Goal: Task Accomplishment & Management: Use online tool/utility

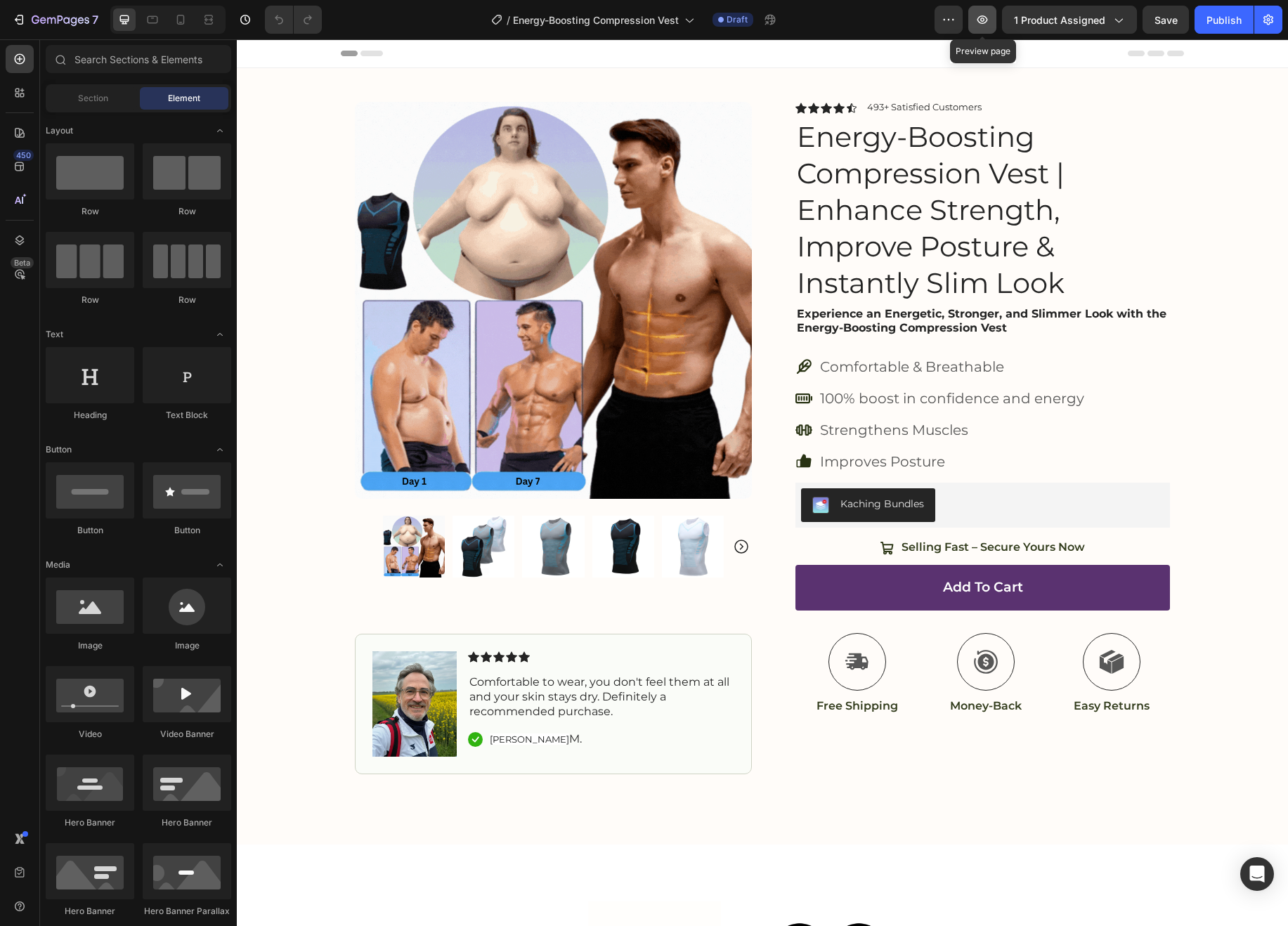
click at [988, 27] on button "button" at bounding box center [981, 19] width 28 height 28
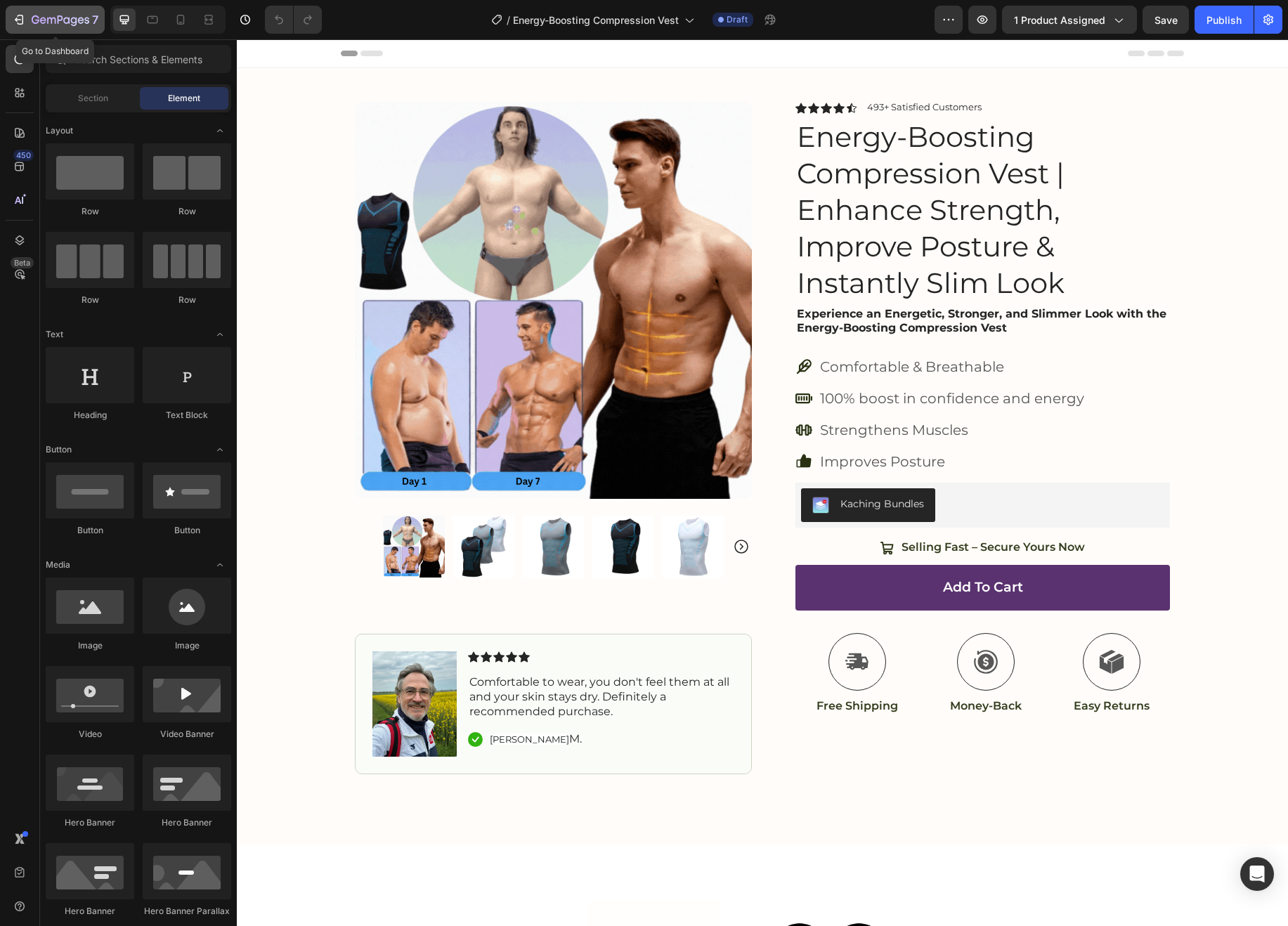
click at [11, 22] on button "7" at bounding box center [55, 19] width 99 height 28
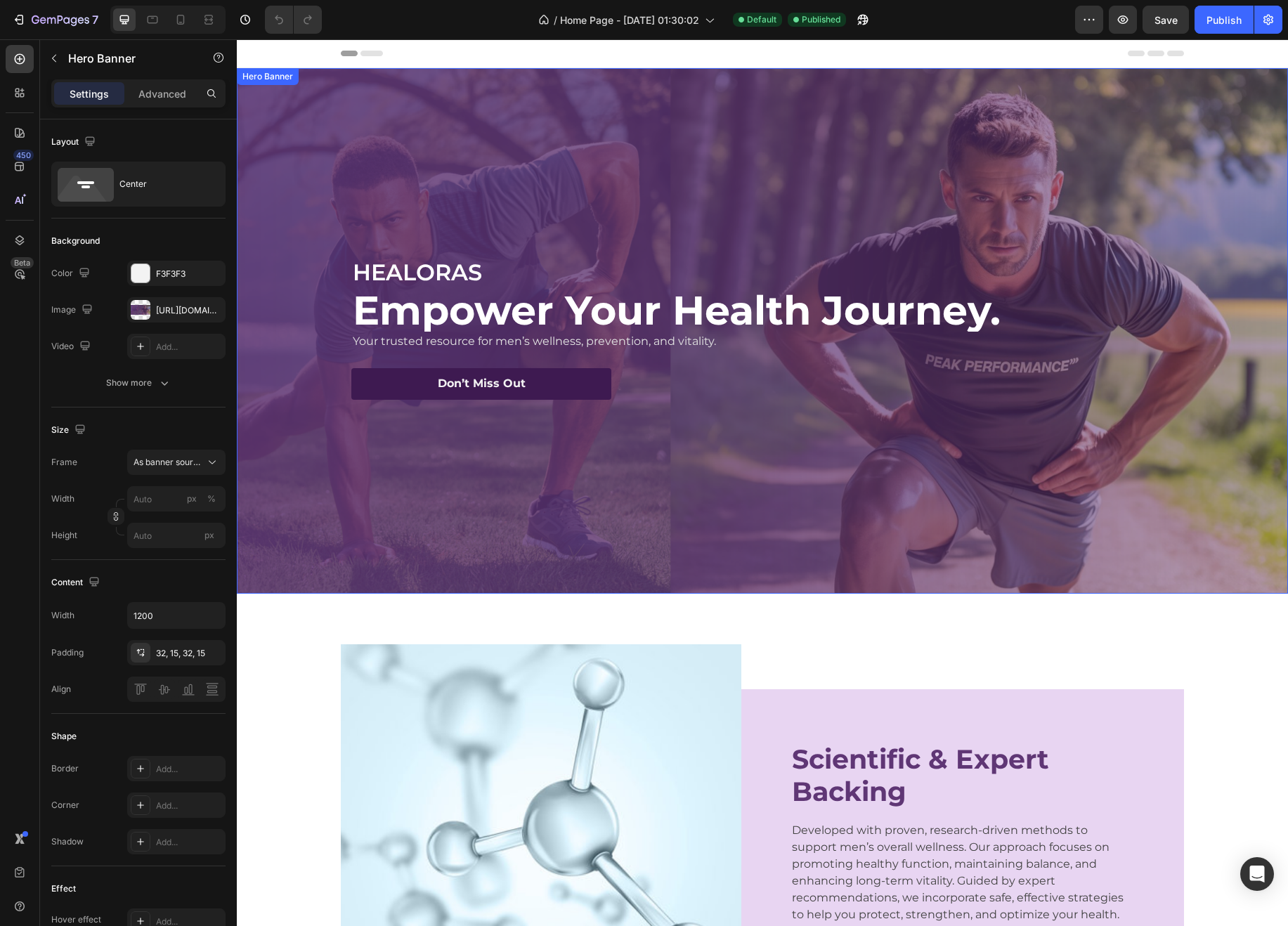
click at [1056, 193] on div "Background Image" at bounding box center [763, 331] width 1051 height 526
click at [170, 273] on div "F3F3F3" at bounding box center [176, 274] width 40 height 13
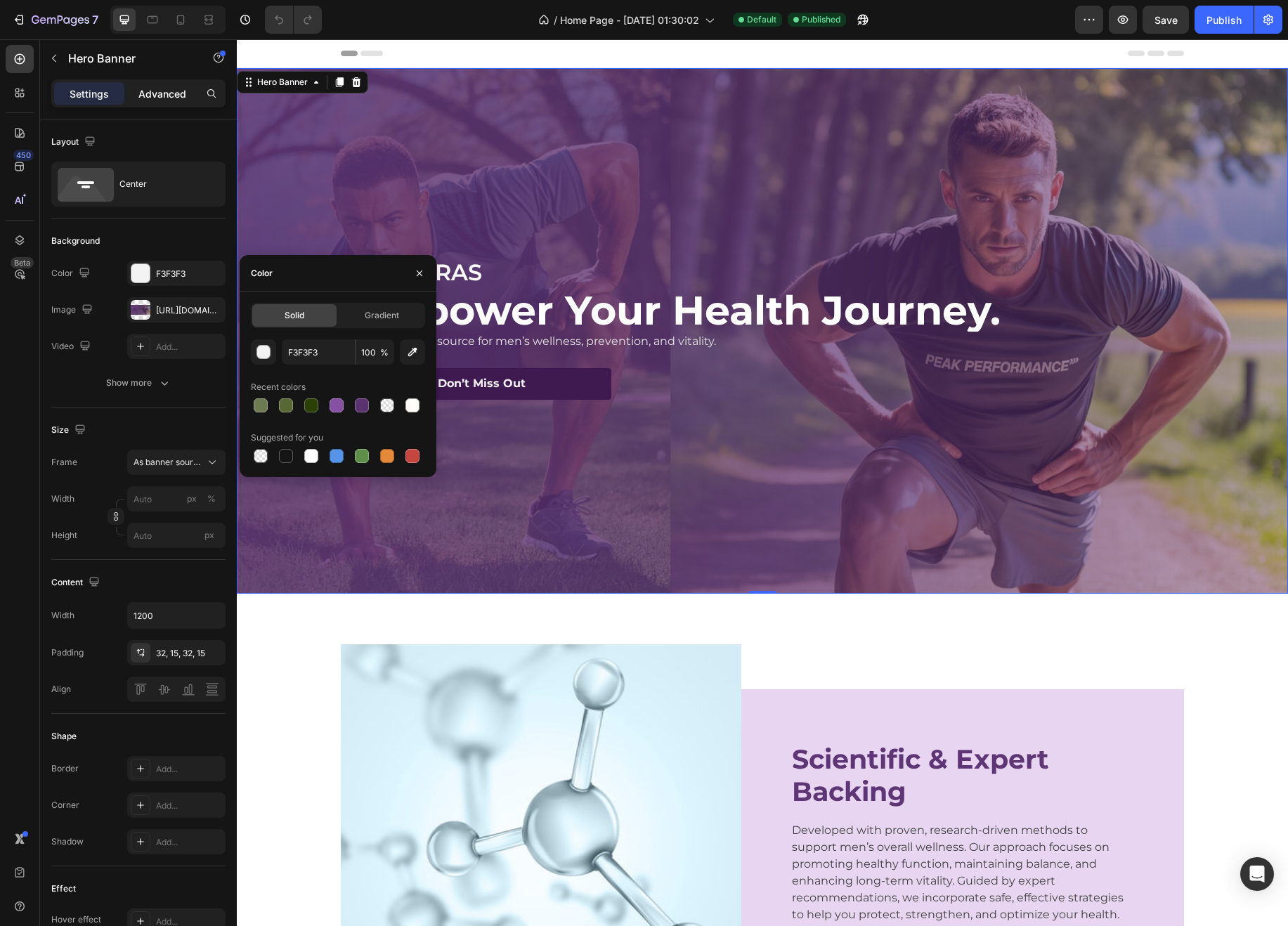
click at [157, 87] on p "Advanced" at bounding box center [163, 94] width 48 height 14
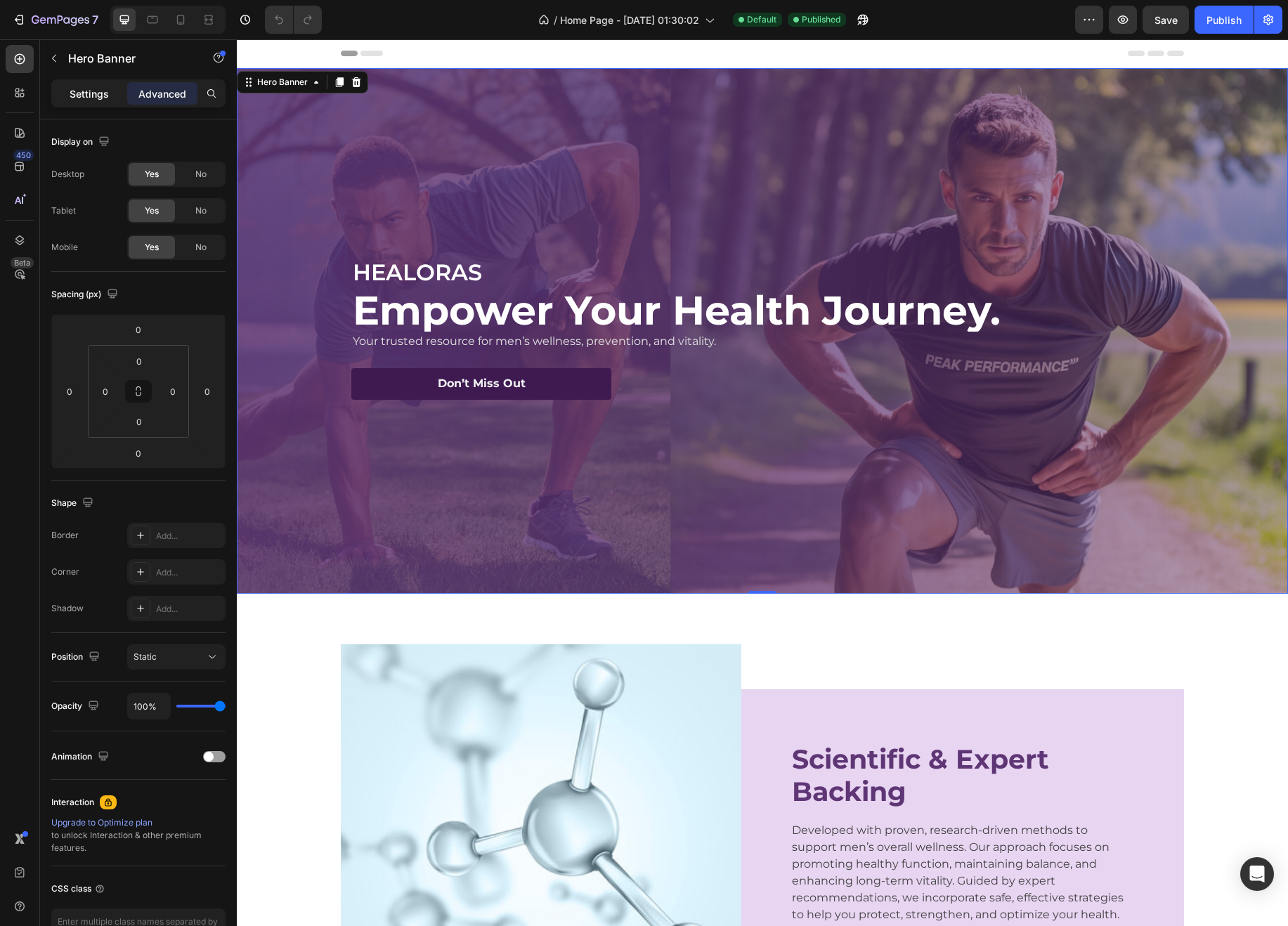
click at [103, 97] on p "Settings" at bounding box center [89, 94] width 40 height 14
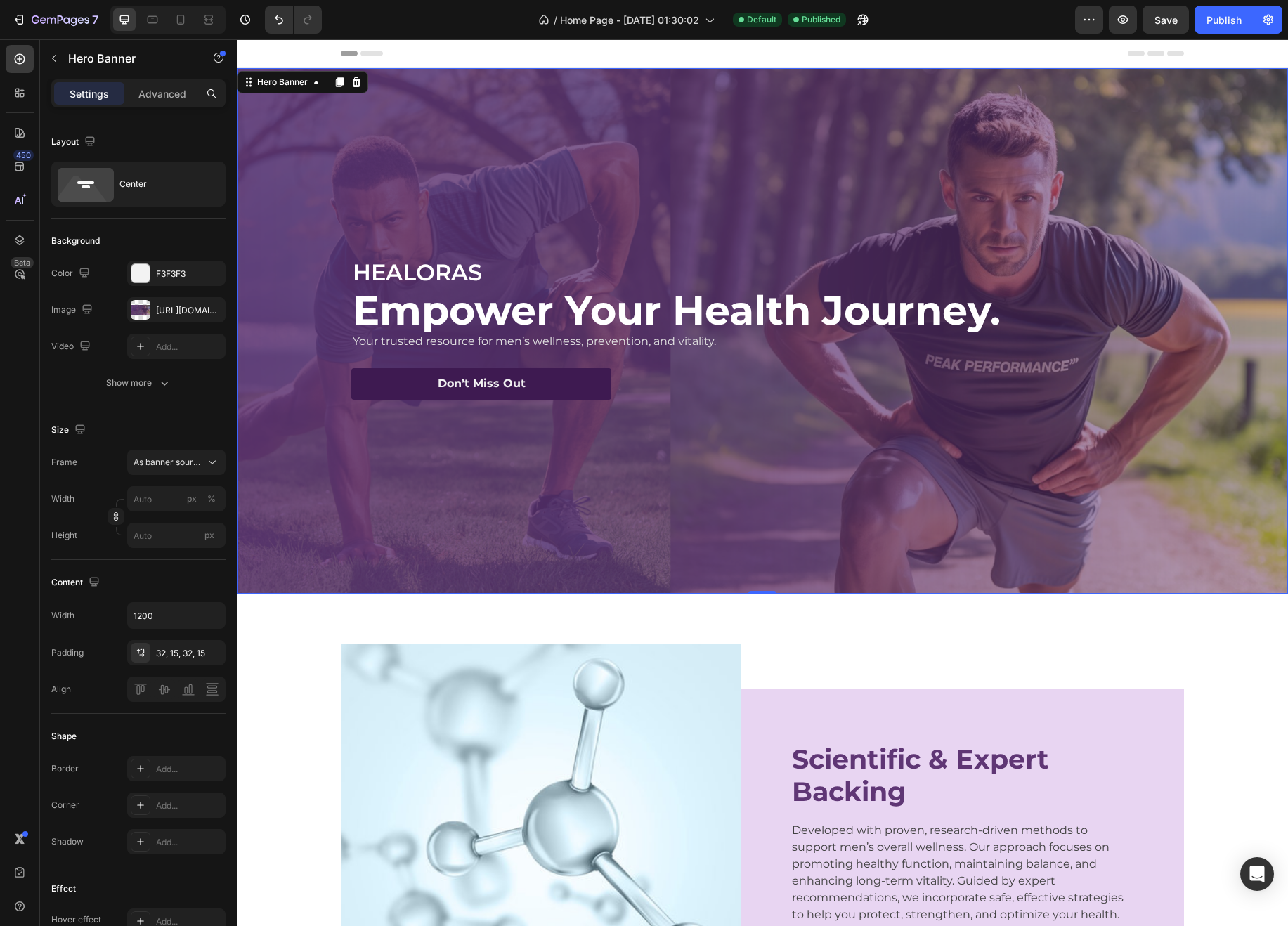
click at [617, 239] on div "HEALORAS Text Block Empower Your Health Journey. Heading Your trusted resource …" at bounding box center [762, 331] width 843 height 193
click at [164, 308] on div "[URL][DOMAIN_NAME]" at bounding box center [176, 311] width 40 height 13
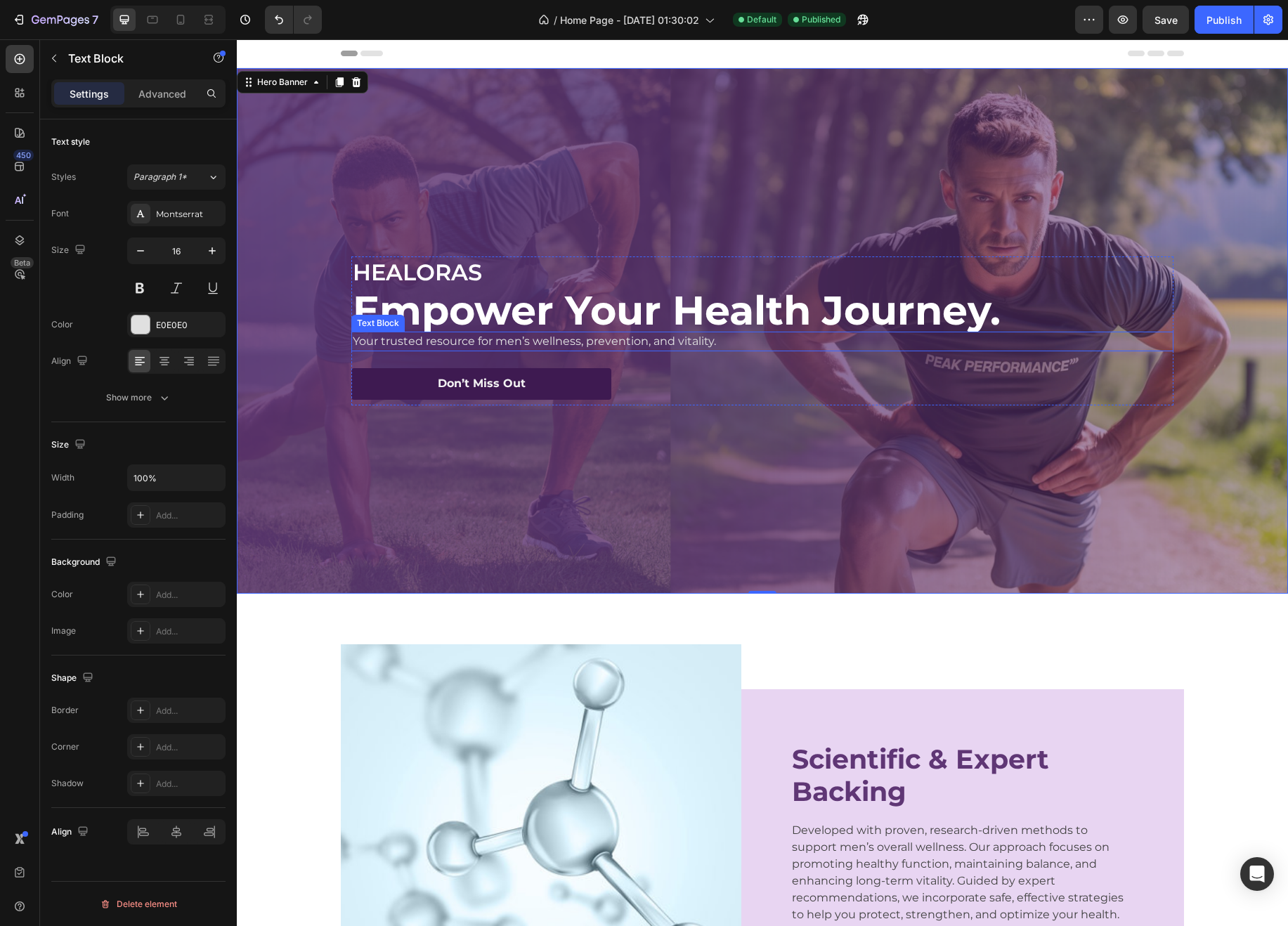
click at [857, 341] on p "Your trusted resource for men’s wellness, prevention, and vitality." at bounding box center [763, 340] width 819 height 16
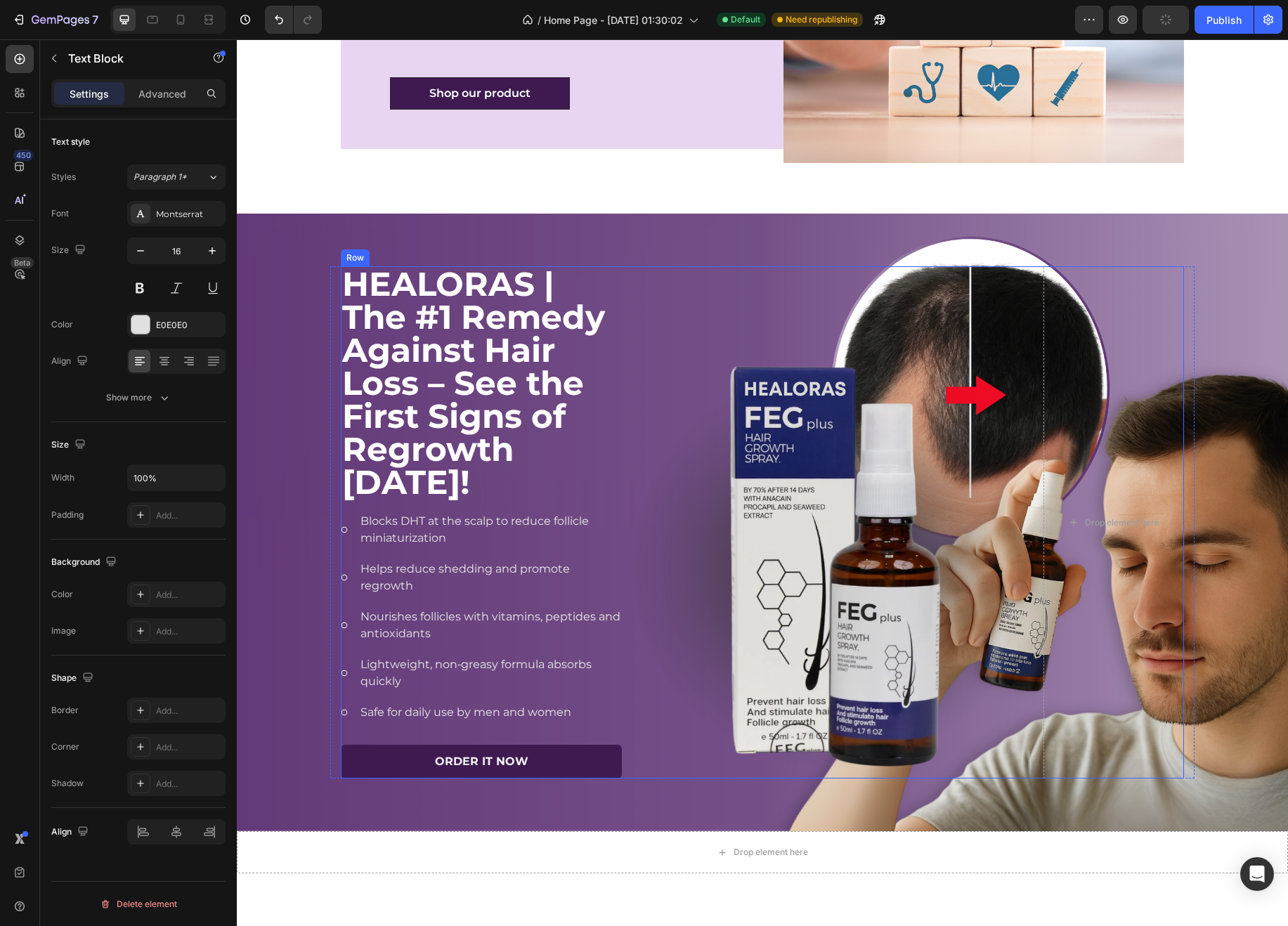
scroll to position [1373, 0]
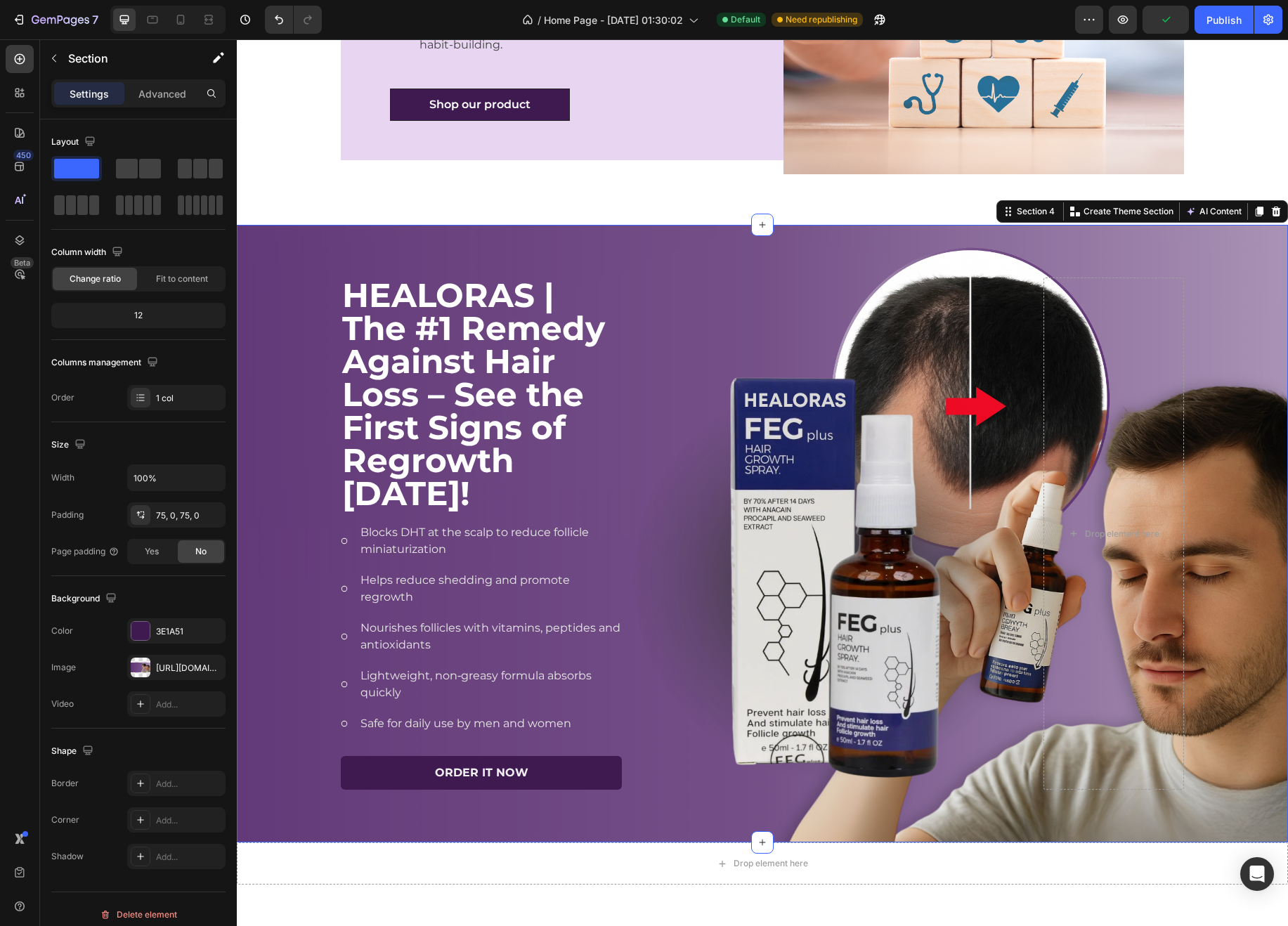
click at [644, 253] on div "HEALORAS | The #1 Remedy Against Hair Loss – See the First Signs of Regrowth [D…" at bounding box center [763, 533] width 1051 height 618
click at [159, 627] on div "3E1A51" at bounding box center [176, 632] width 40 height 13
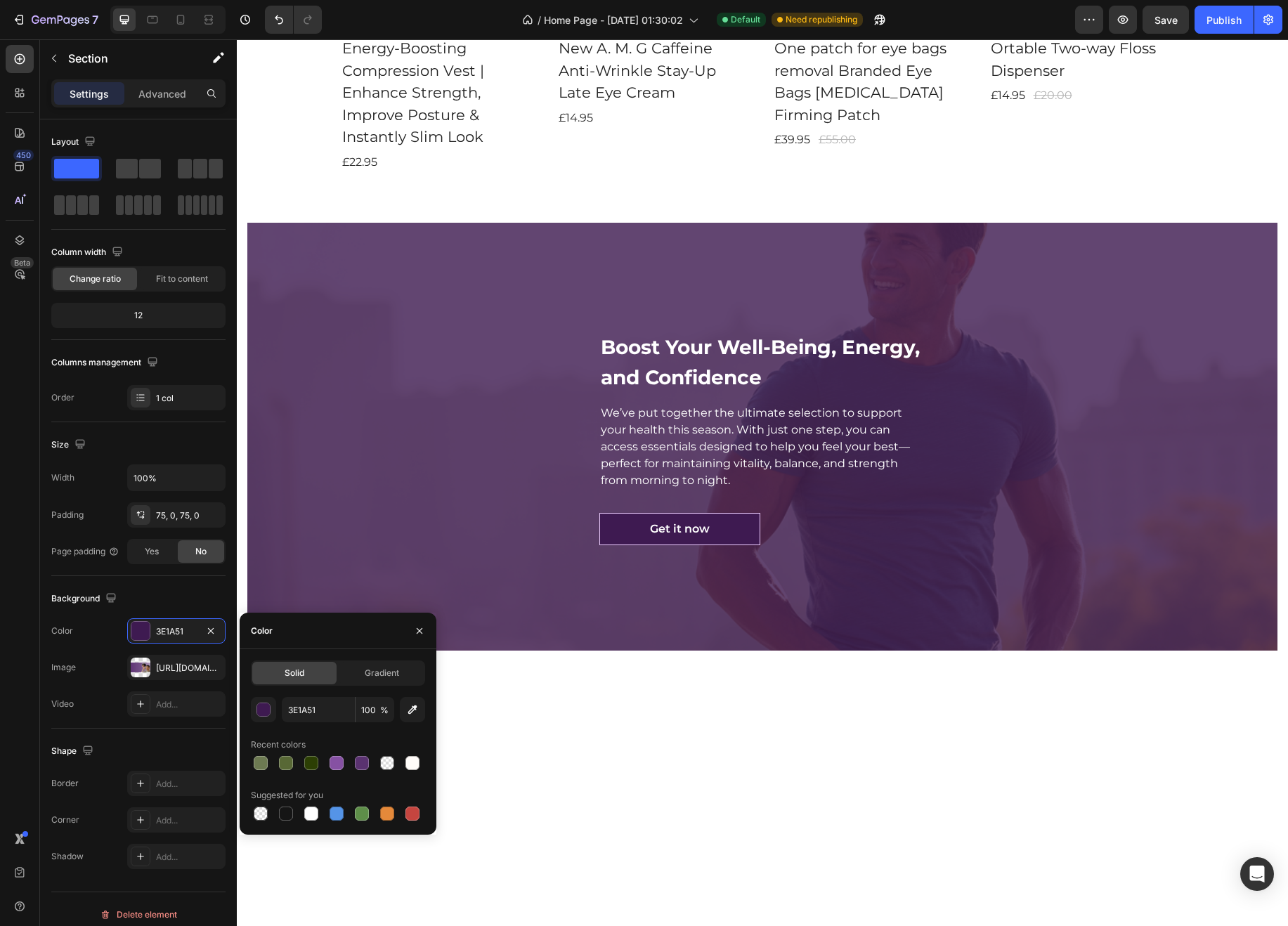
scroll to position [1689, 0]
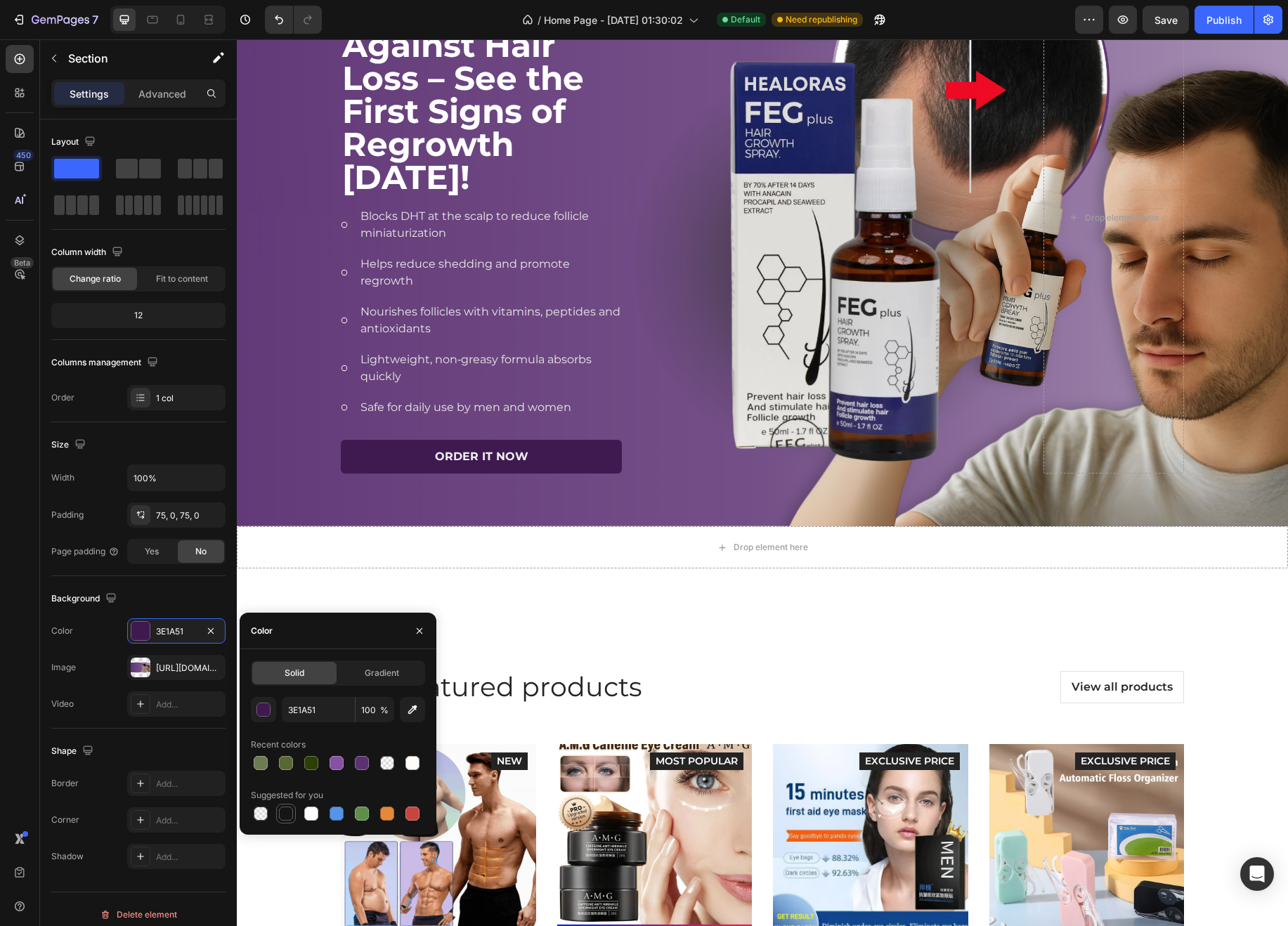
click at [288, 815] on div at bounding box center [285, 814] width 14 height 14
type input "151515"
click at [409, 672] on div "Gradient" at bounding box center [381, 672] width 84 height 22
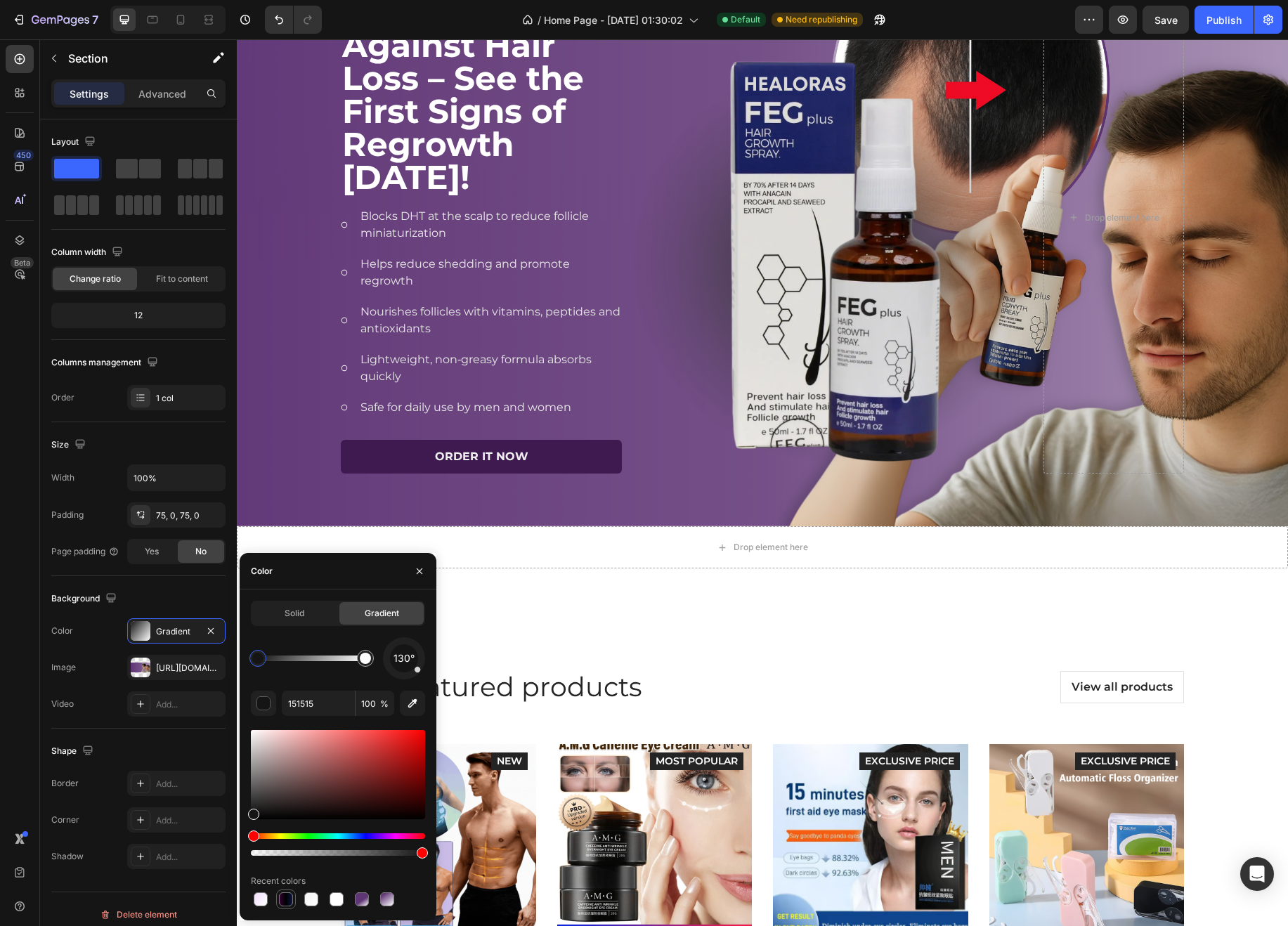
click at [291, 906] on div at bounding box center [285, 899] width 16 height 16
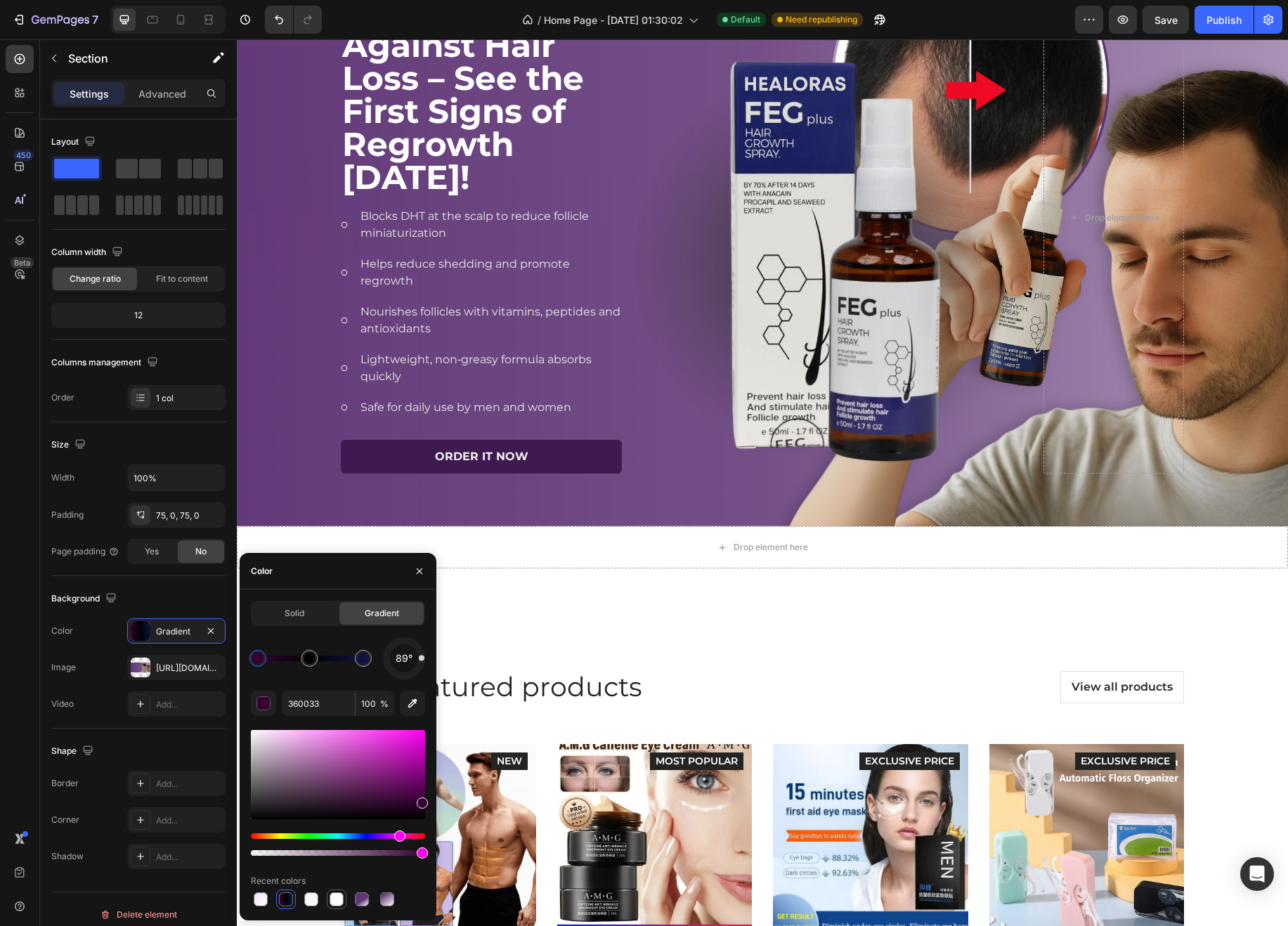
click at [341, 901] on div at bounding box center [336, 899] width 14 height 14
type input "FFFFFF"
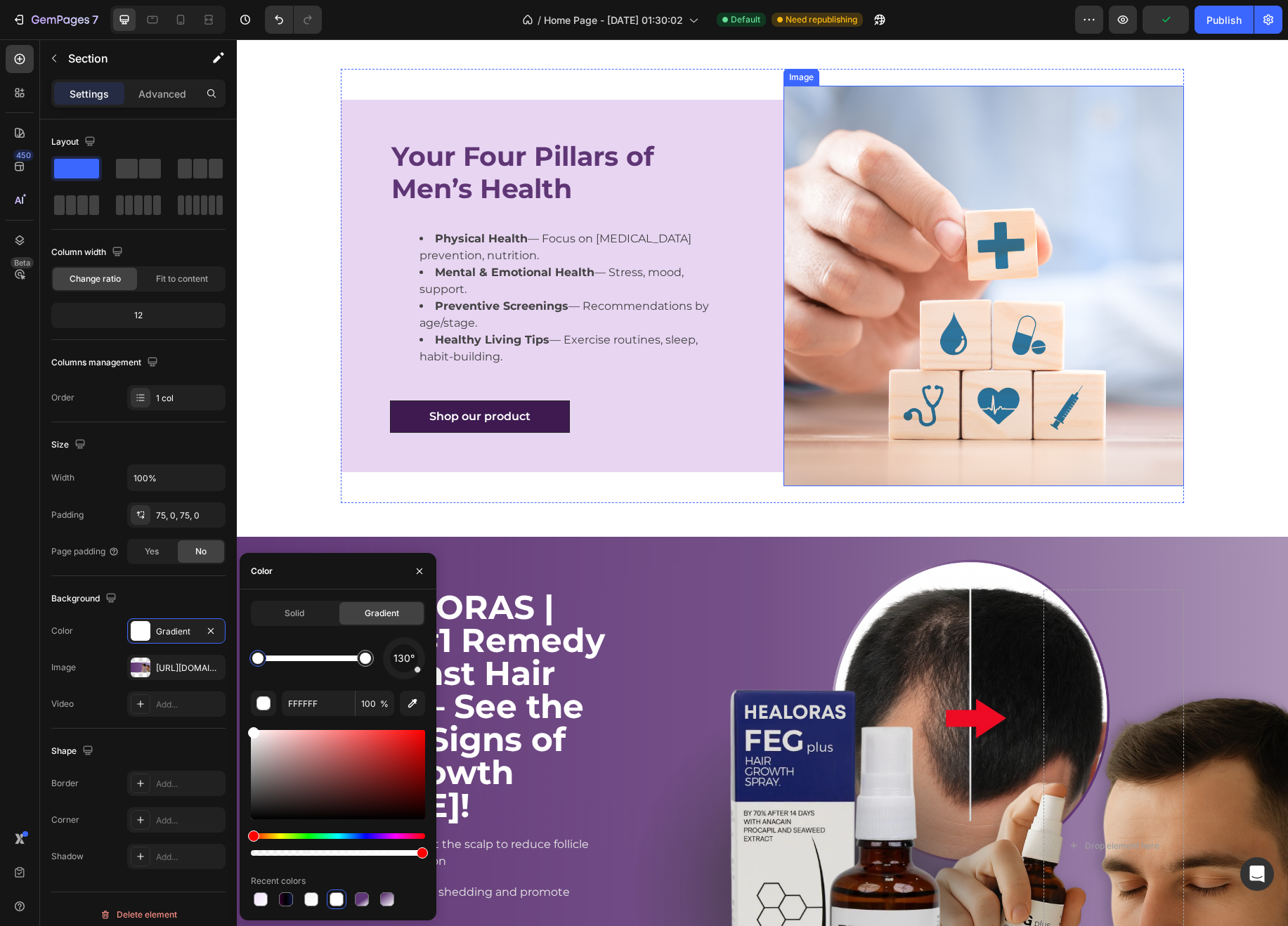
scroll to position [1372, 0]
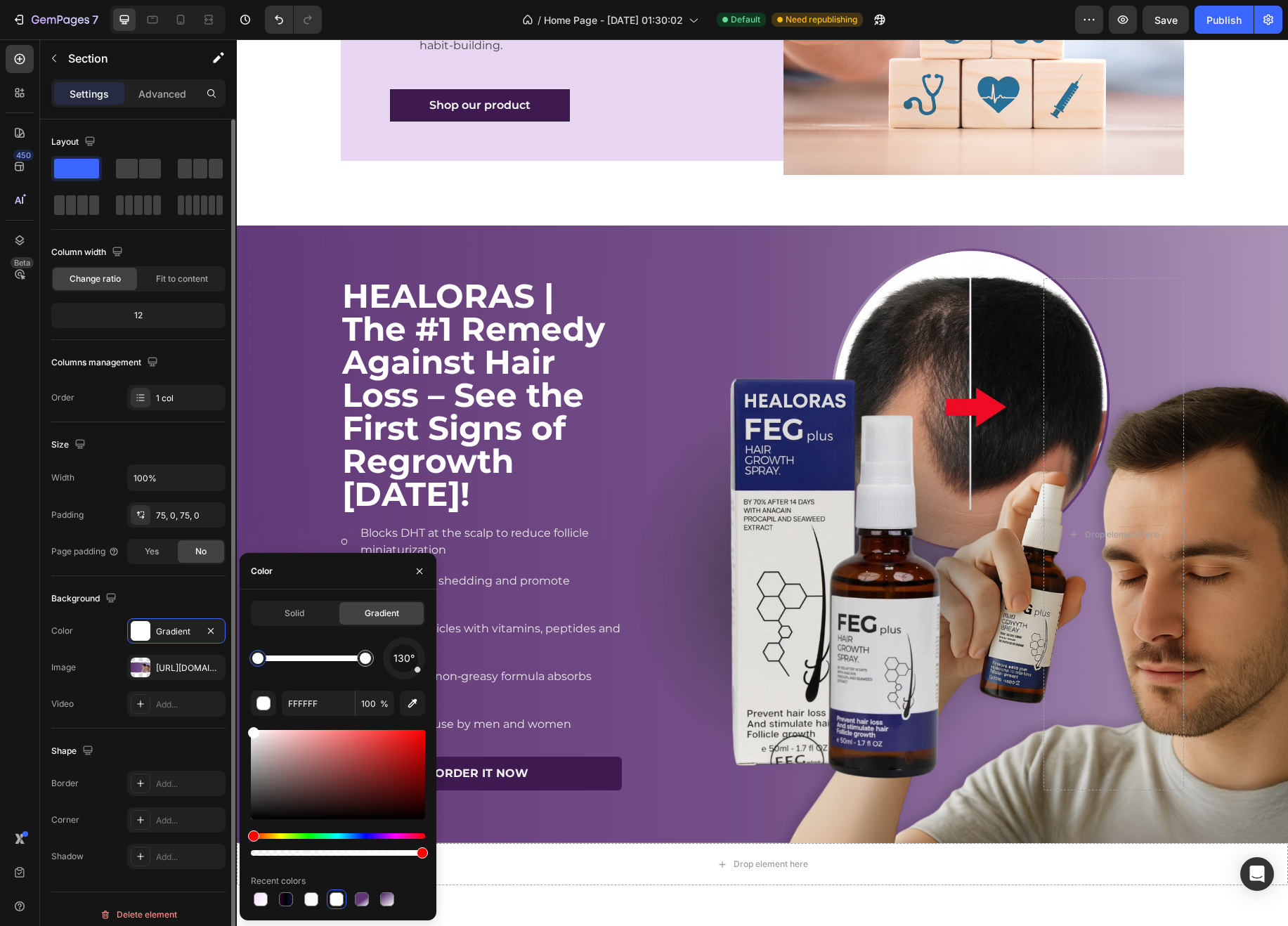
click at [214, 598] on div "Background" at bounding box center [138, 598] width 174 height 22
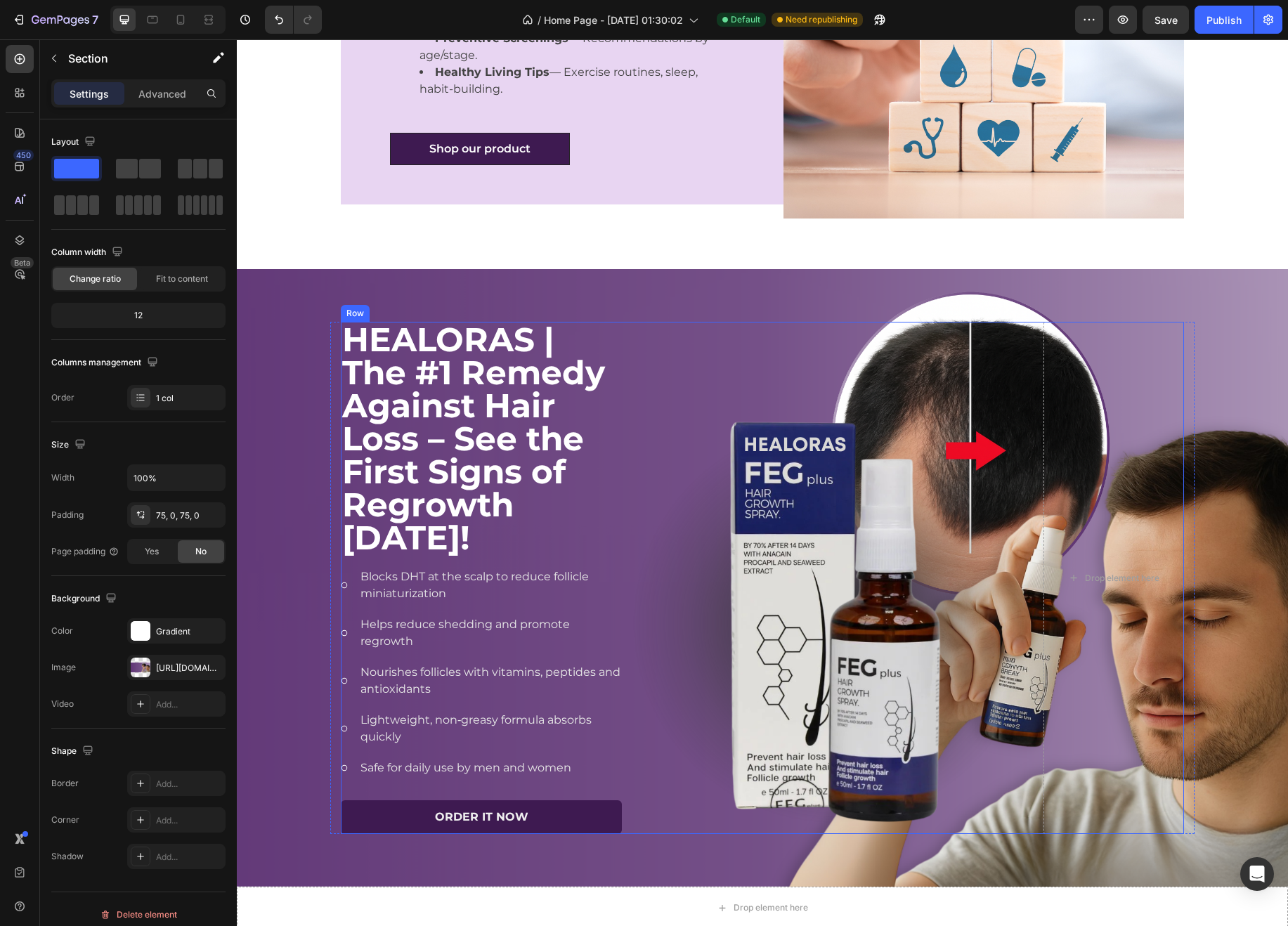
scroll to position [0, 0]
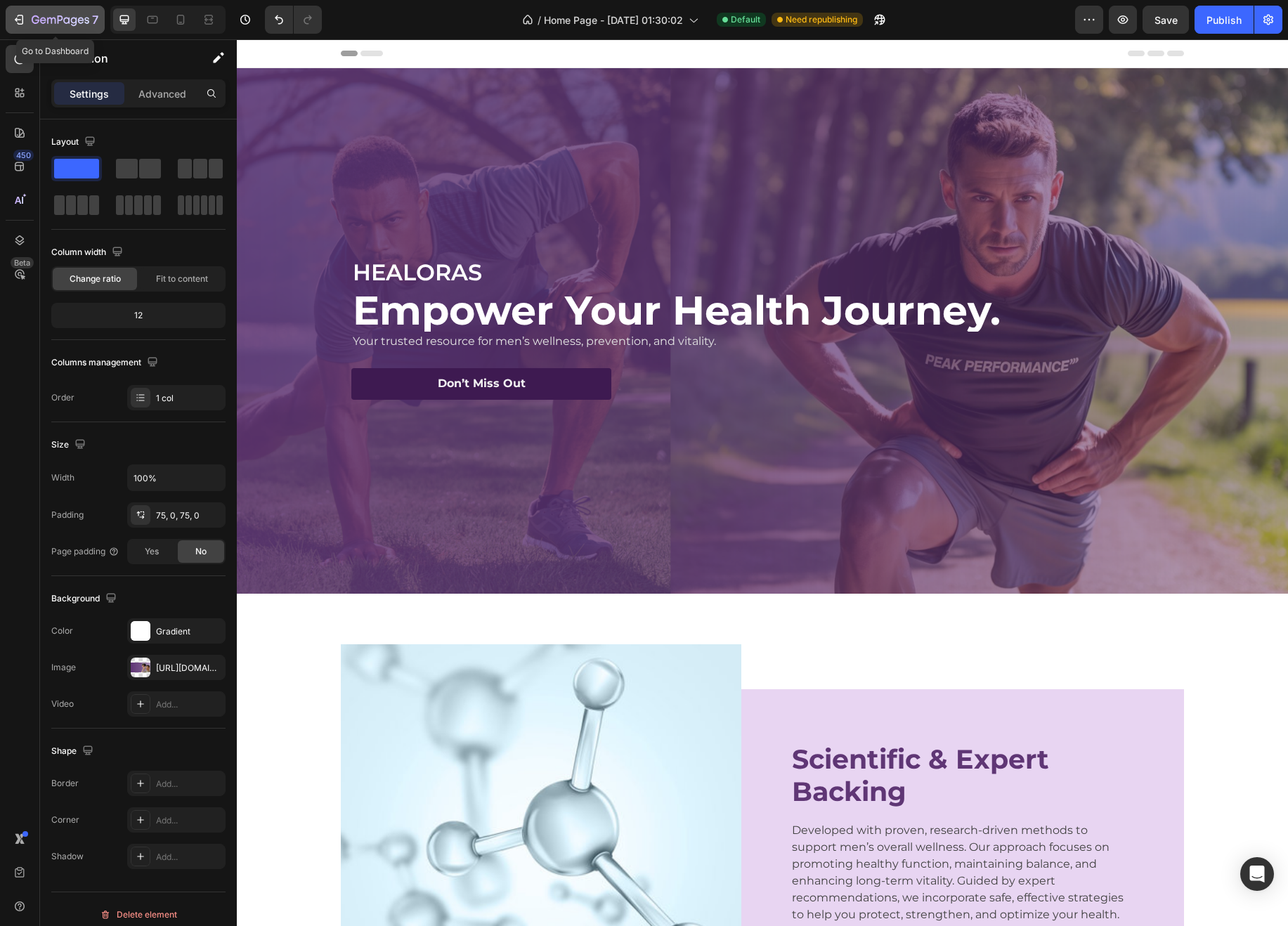
click at [22, 22] on icon "button" at bounding box center [20, 19] width 7 height 10
